Goal: Use online tool/utility: Utilize a website feature to perform a specific function

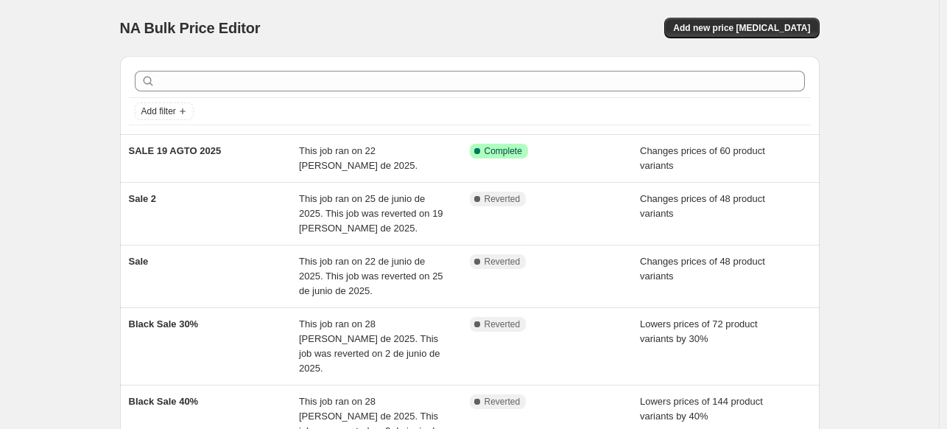
click at [59, 177] on div "NA Bulk Price Editor. This page is ready NA Bulk Price Editor Add new price cha…" at bounding box center [469, 303] width 939 height 607
